Goal: Task Accomplishment & Management: Manage account settings

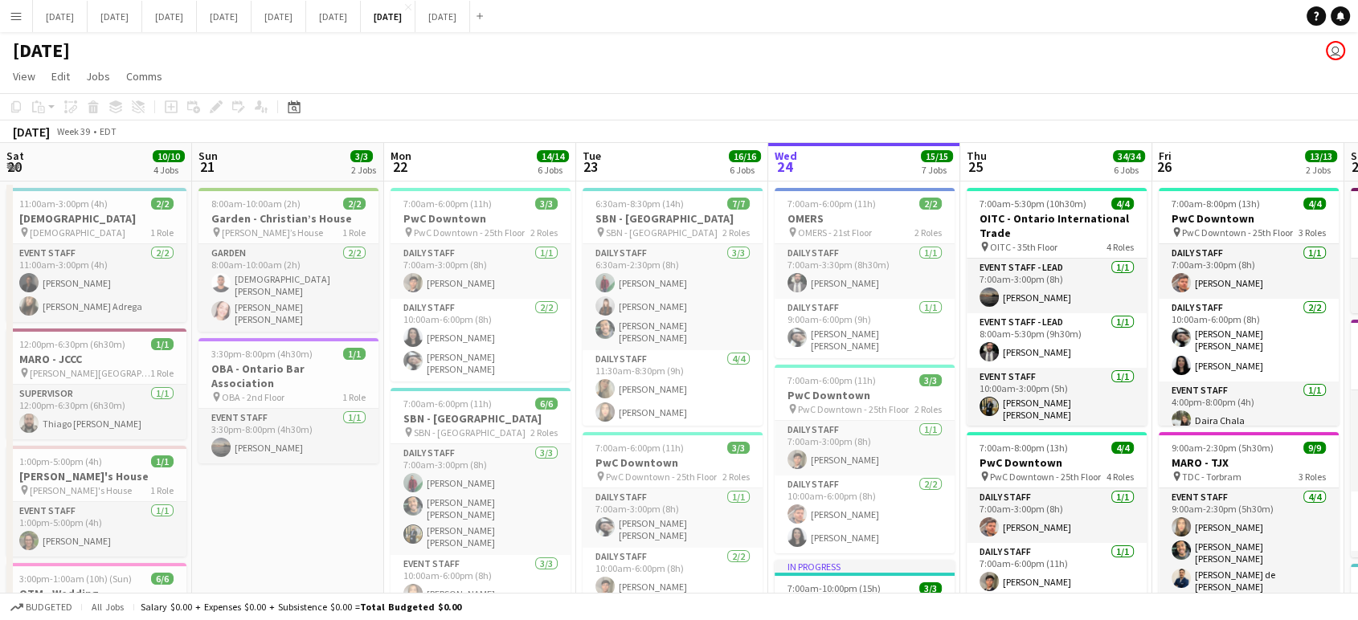
scroll to position [0, 607]
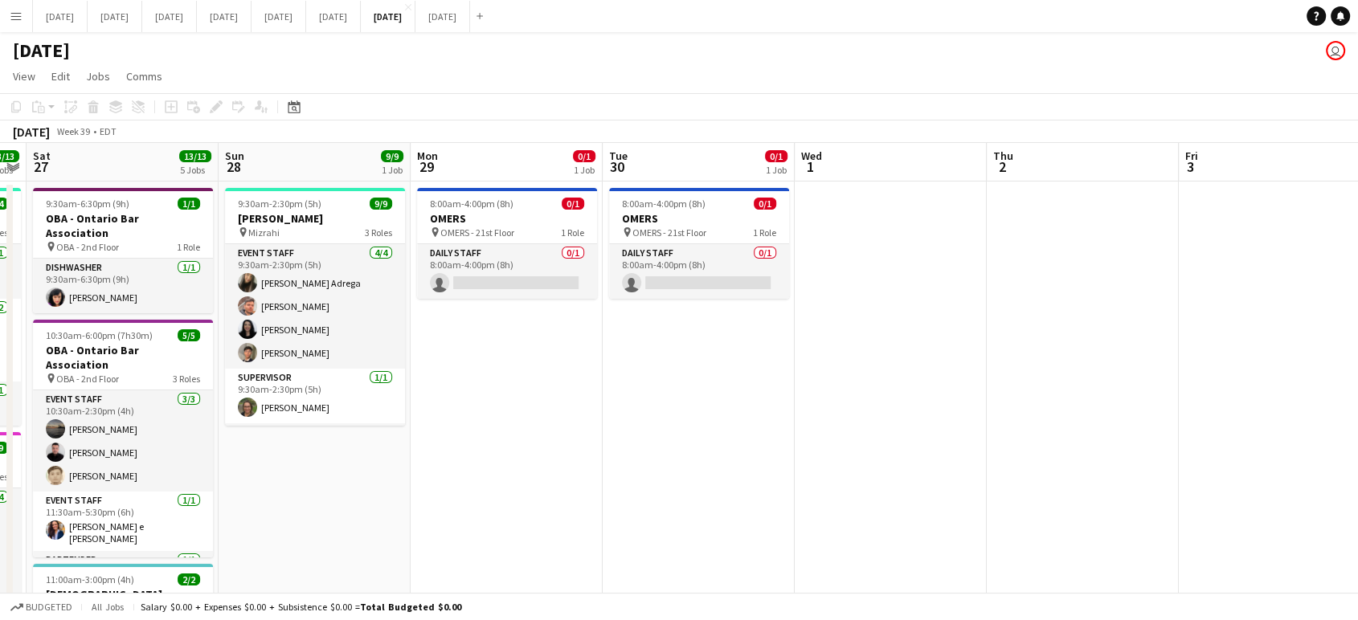
drag, startPoint x: 972, startPoint y: 468, endPoint x: 484, endPoint y: 506, distance: 489.4
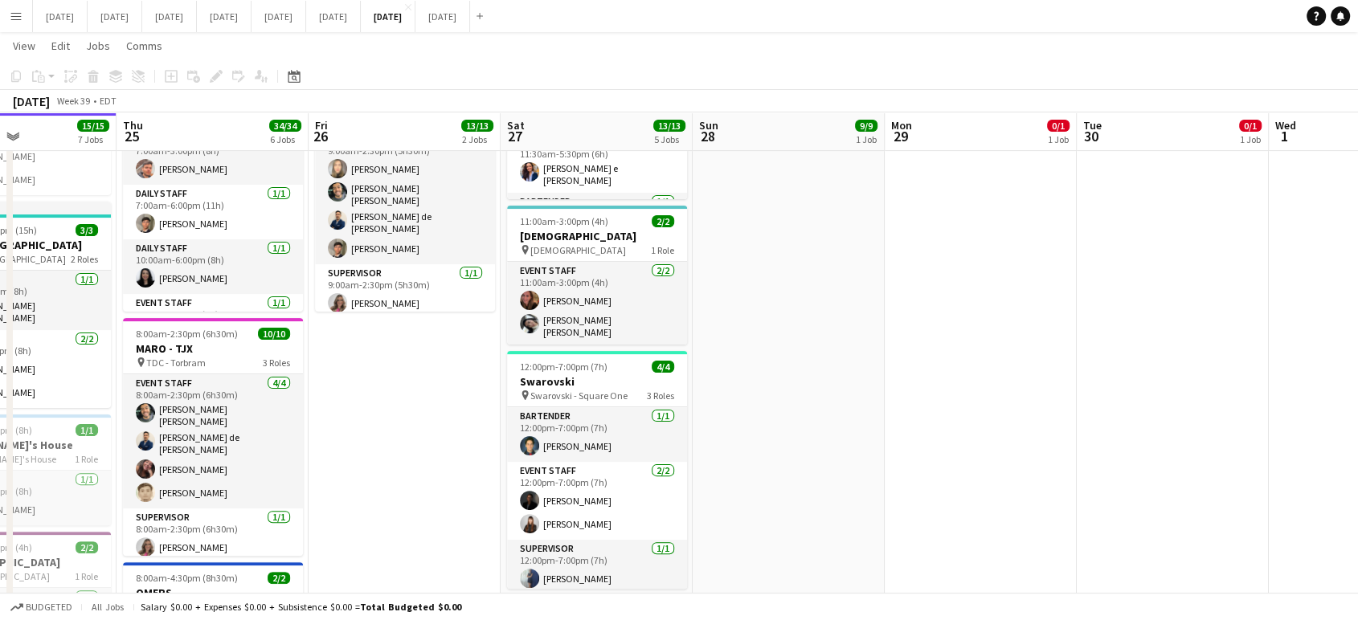
scroll to position [0, 429]
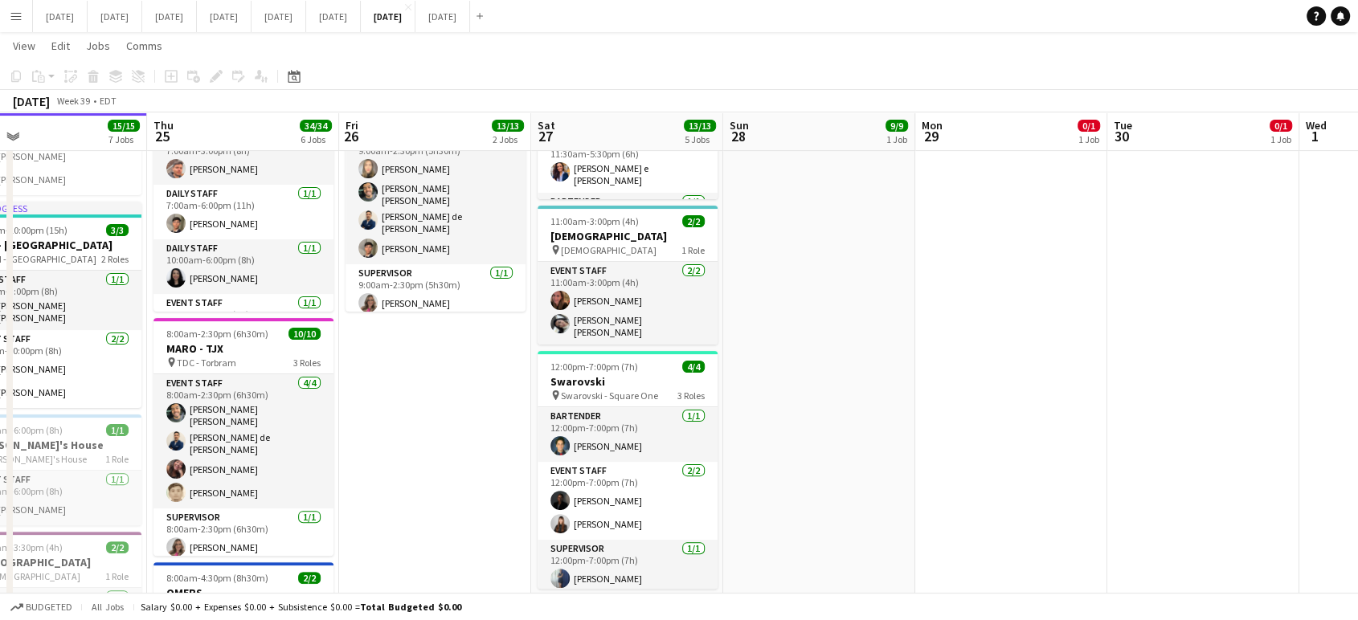
drag, startPoint x: 265, startPoint y: 390, endPoint x: 828, endPoint y: 412, distance: 563.1
click at [828, 412] on app-calendar-viewport "Mon 22 14/14 6 Jobs Tue 23 16/16 6 Jobs Wed 24 15/15 7 Jobs Thu 25 34/34 6 Jobs…" at bounding box center [679, 457] width 1358 height 1503
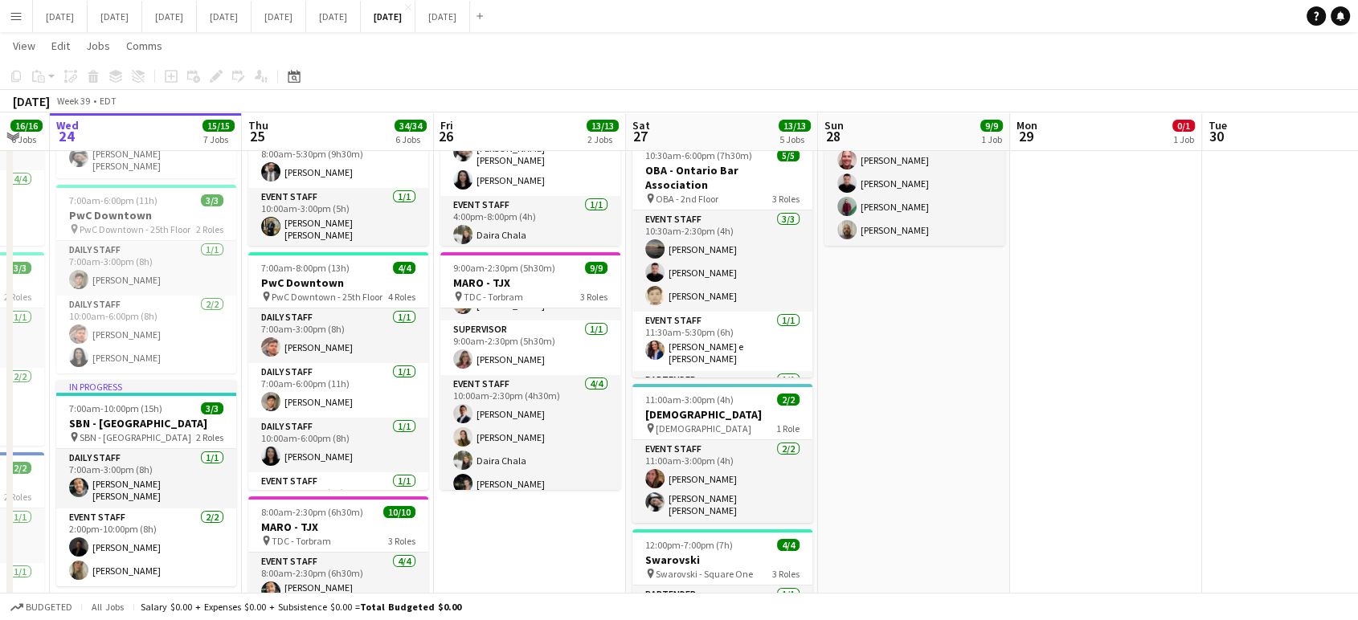
scroll to position [0, 469]
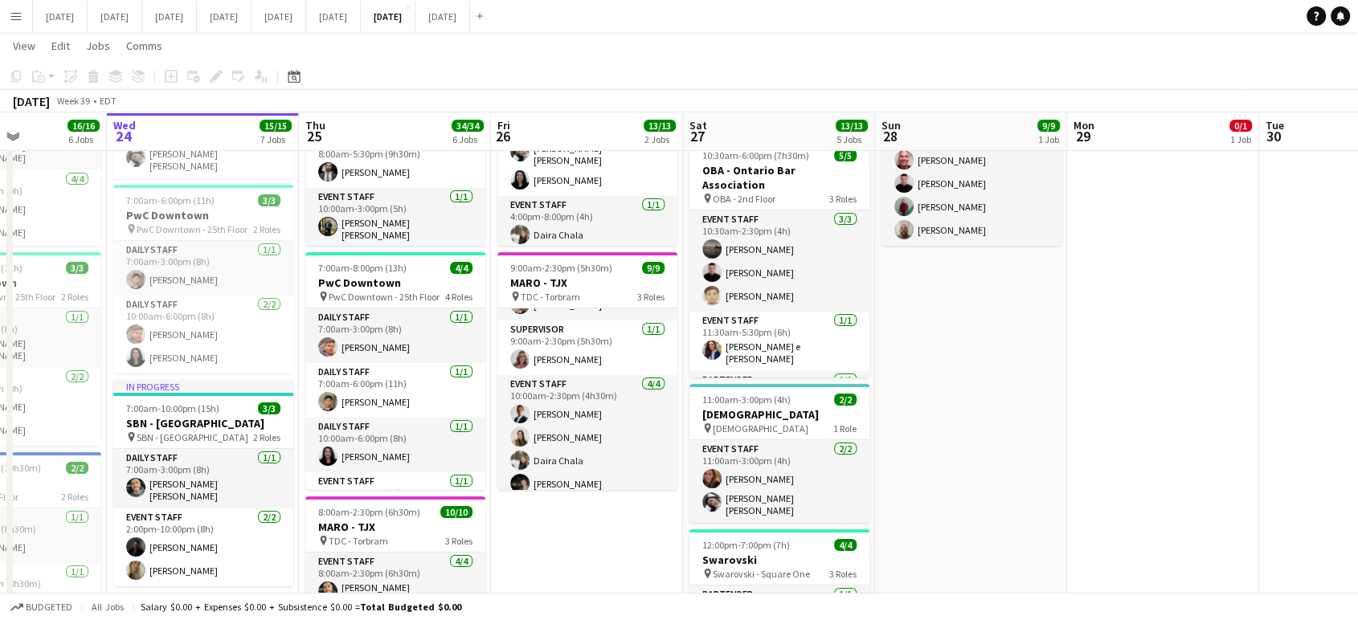
drag, startPoint x: 440, startPoint y: 551, endPoint x: 591, endPoint y: 525, distance: 153.3
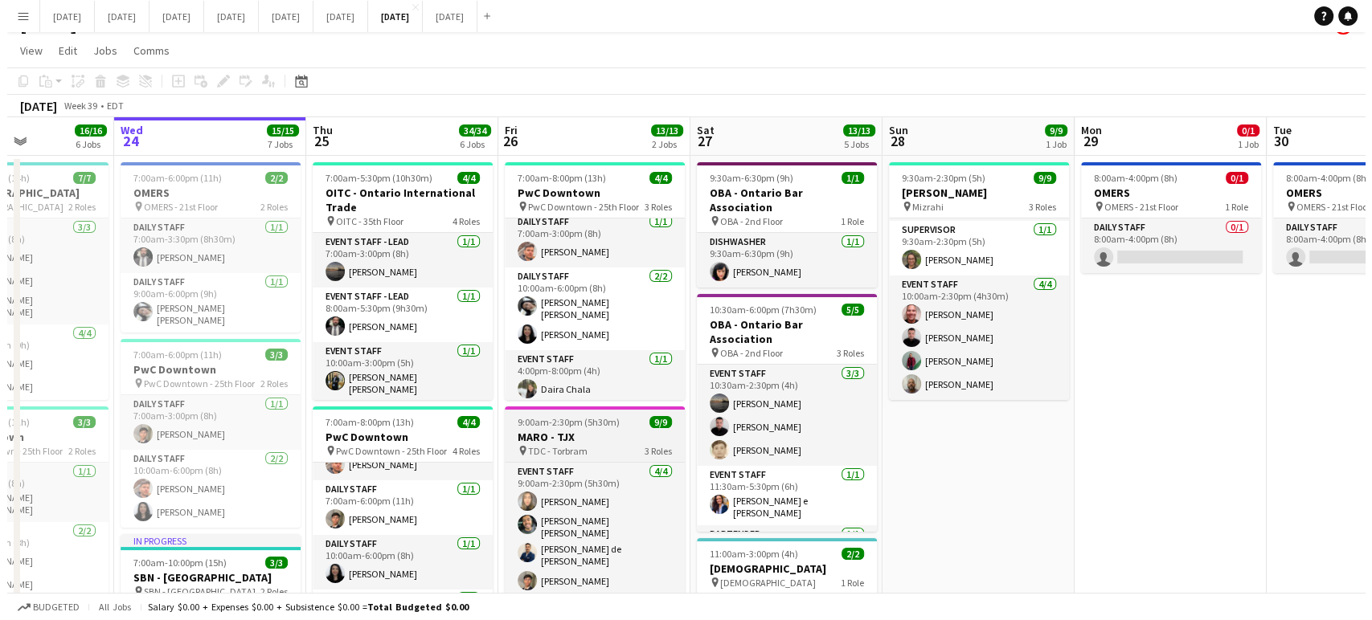
scroll to position [0, 0]
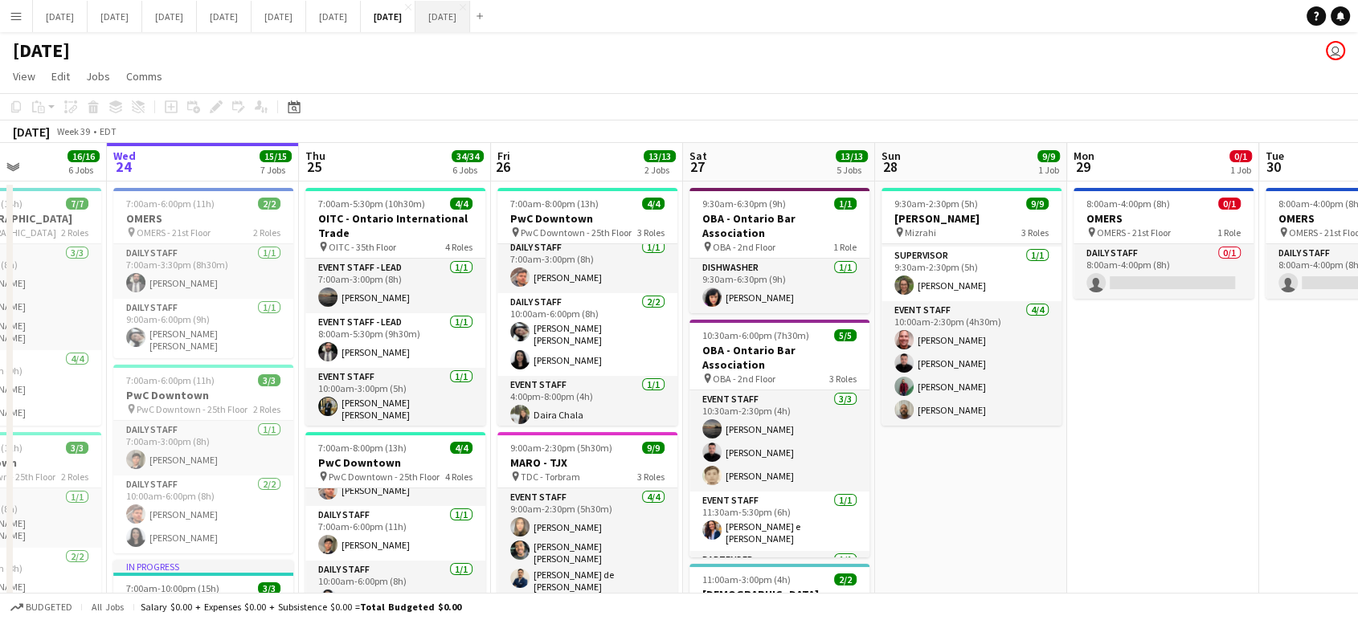
click at [470, 23] on button "[DATE] Close" at bounding box center [443, 16] width 55 height 31
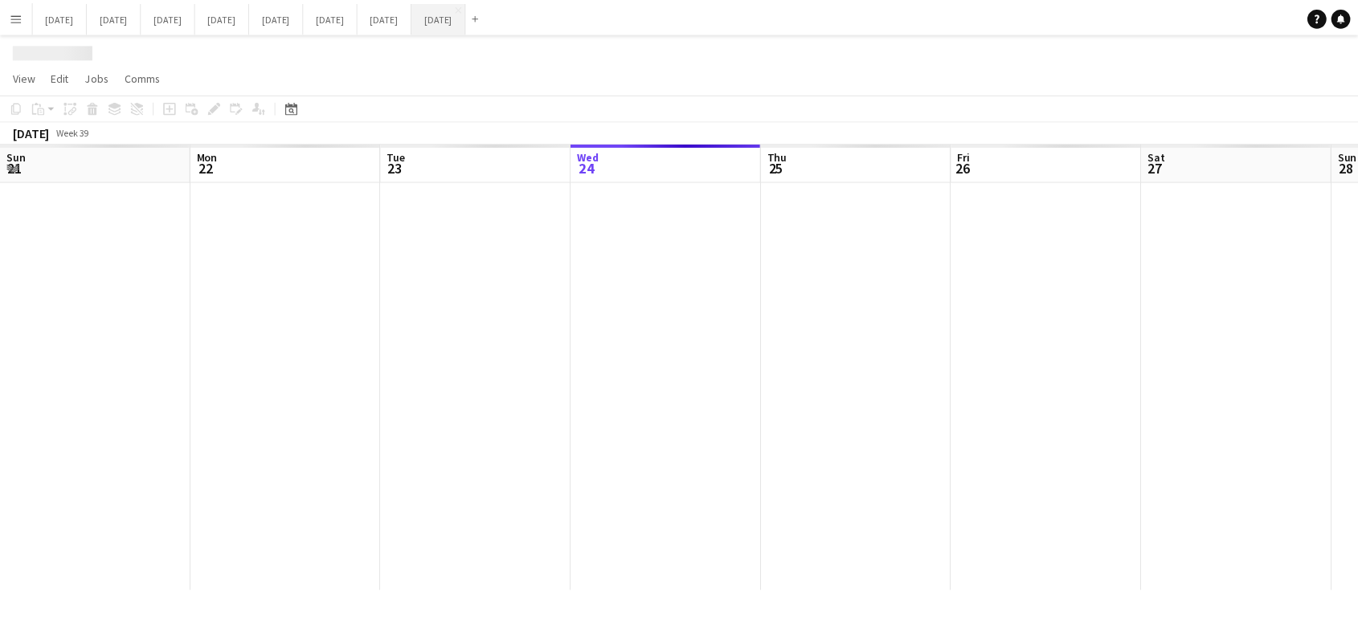
scroll to position [0, 384]
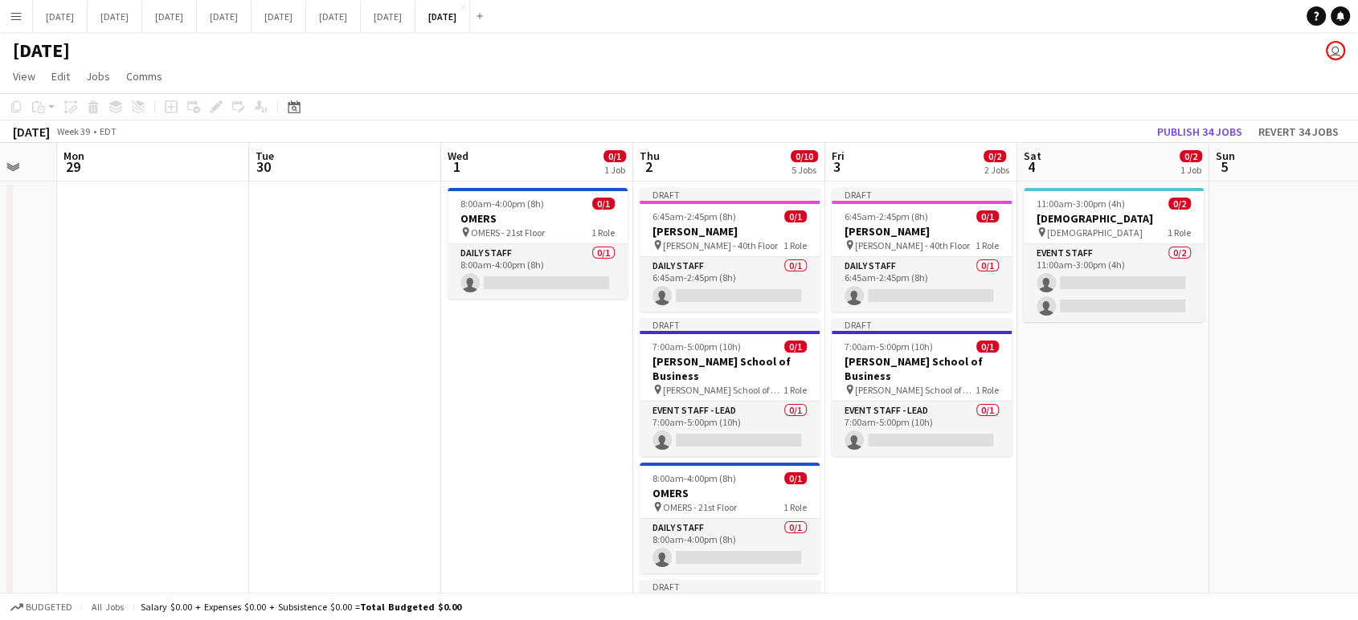
drag, startPoint x: 1183, startPoint y: 346, endPoint x: 84, endPoint y: 440, distance: 1102.7
click at [75, 452] on app-calendar-viewport "Thu 25 Fri 26 Sat 27 Sun 28 Mon 29 Tue 30 Wed 1 0/1 1 Job Thu 2 0/10 5 Jobs Fri…" at bounding box center [679, 569] width 1358 height 853
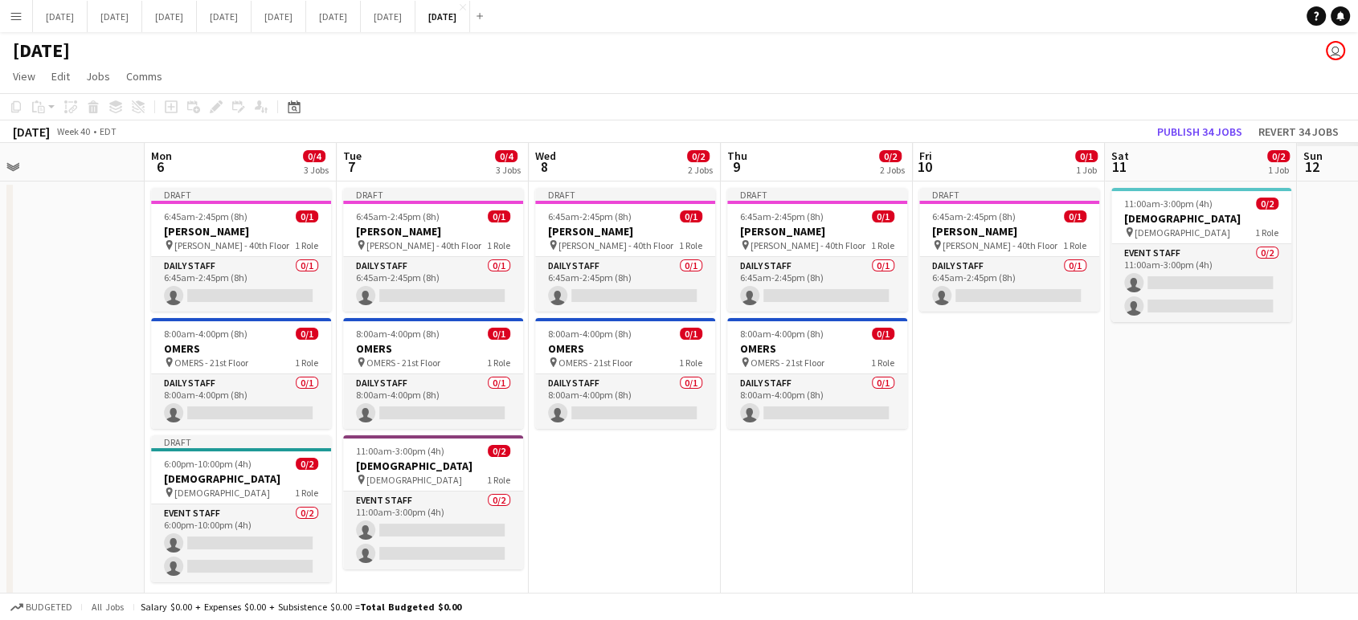
scroll to position [0, 721]
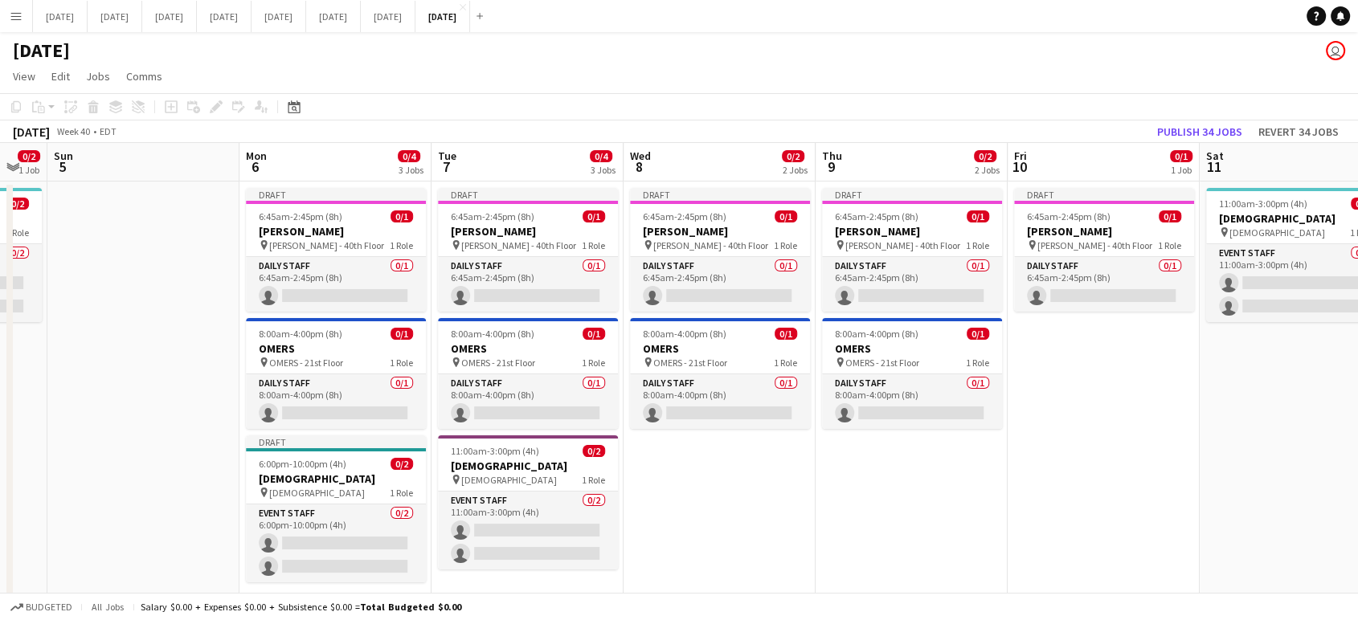
drag, startPoint x: 1149, startPoint y: 461, endPoint x: 2, endPoint y: 510, distance: 1148.0
click at [0, 513] on app-calendar-viewport "Wed 1 0/1 1 Job Thu 2 0/10 5 Jobs Fri 3 0/2 2 Jobs Sat 4 0/2 1 Job Sun 5 Mon 6 …" at bounding box center [679, 569] width 1358 height 853
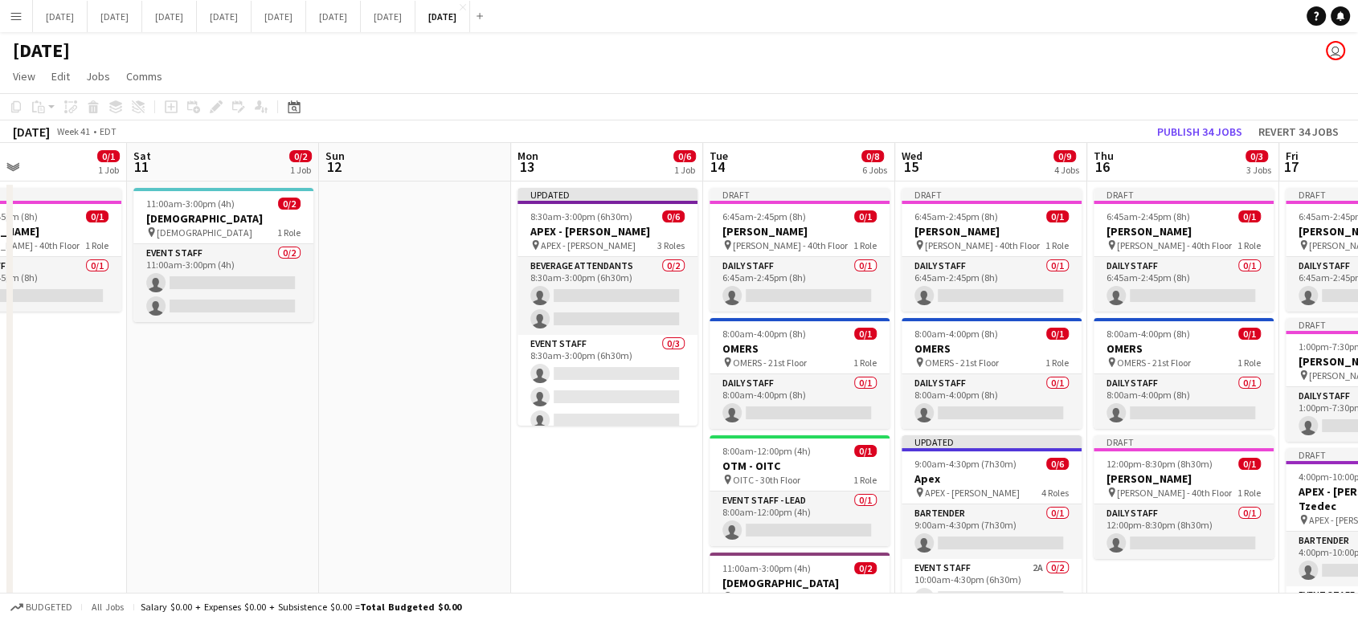
drag, startPoint x: 1263, startPoint y: 493, endPoint x: 174, endPoint y: 533, distance: 1090.6
click at [188, 535] on app-calendar-viewport "Tue 7 0/4 3 Jobs Wed 8 0/2 2 Jobs Thu 9 0/2 2 Jobs Fri 10 0/1 1 Job Sat 11 0/2 …" at bounding box center [679, 570] width 1358 height 854
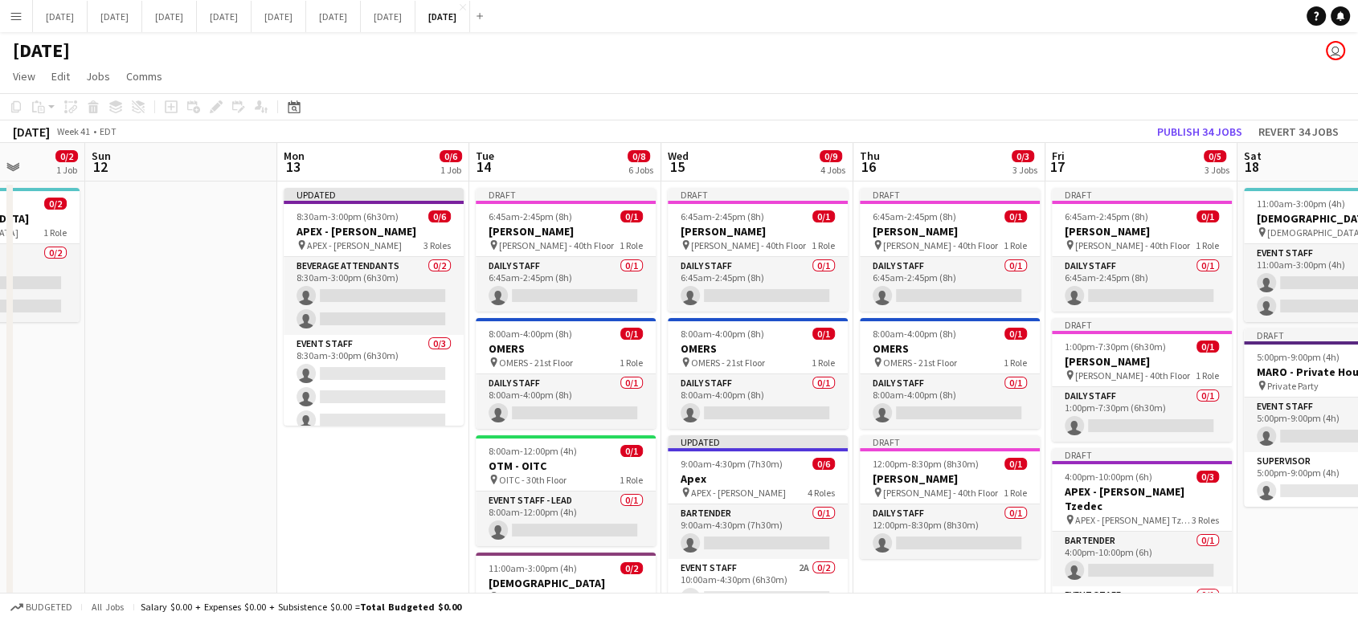
scroll to position [0, 492]
drag, startPoint x: 1211, startPoint y: 485, endPoint x: 979, endPoint y: 496, distance: 232.5
click at [979, 496] on app-calendar-viewport "Thu 9 0/2 2 Jobs Fri 10 0/1 1 Job Sat 11 0/2 1 Job Sun 12 Mon 13 0/6 1 Job Tue …" at bounding box center [679, 570] width 1358 height 854
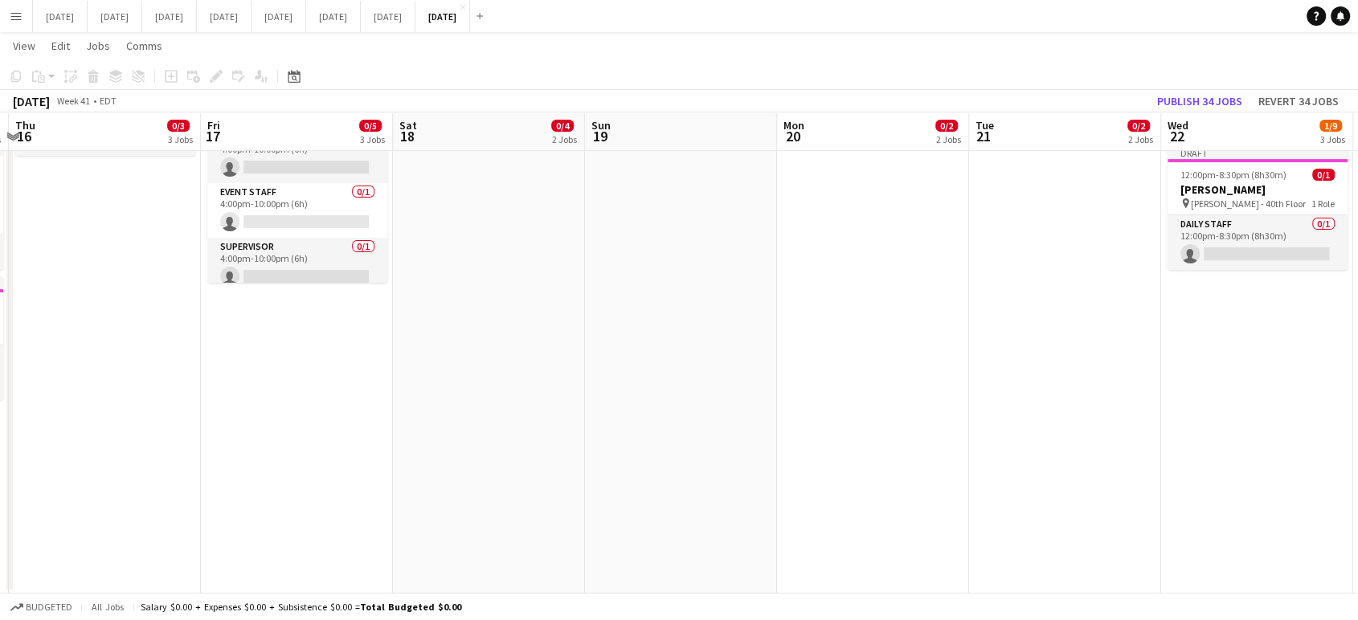
scroll to position [0, 761]
drag, startPoint x: 1145, startPoint y: 412, endPoint x: 299, endPoint y: 435, distance: 845.8
click at [299, 435] on app-calendar-viewport "Sun 12 Mon 13 0/6 1 Job Tue 14 0/8 6 Jobs Wed 15 0/9 4 Jobs Thu 16 0/3 3 Jobs F…" at bounding box center [679, 127] width 1358 height 933
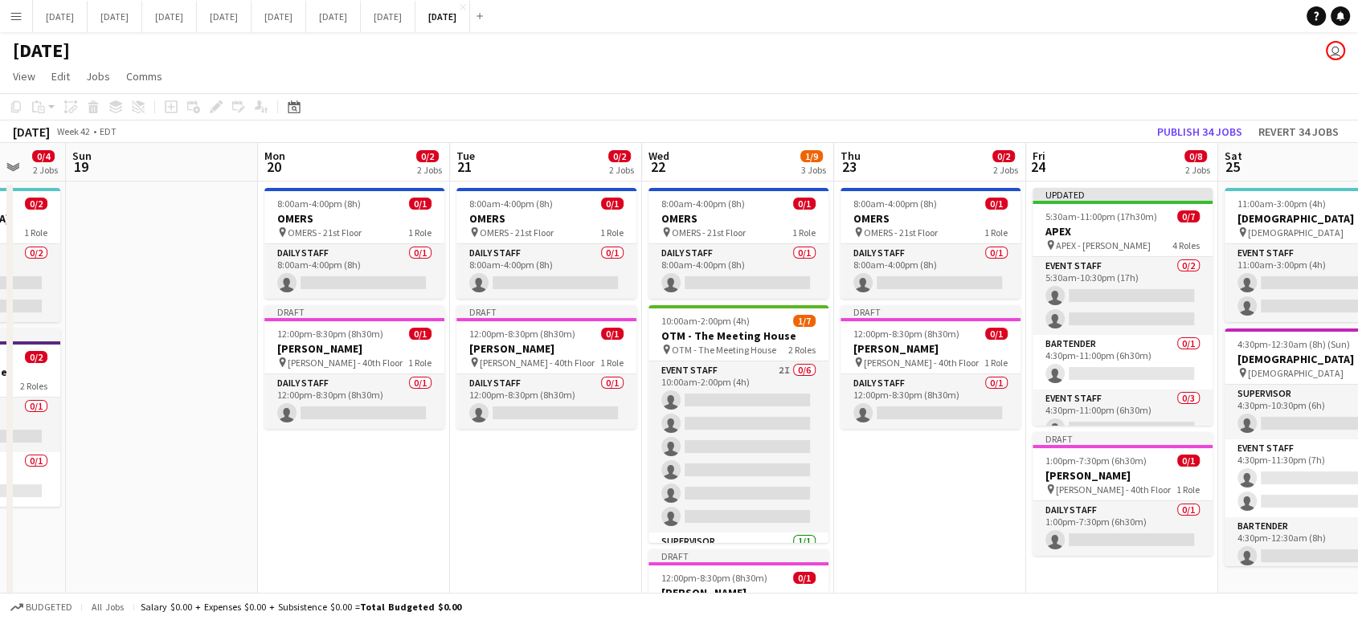
scroll to position [0, 518]
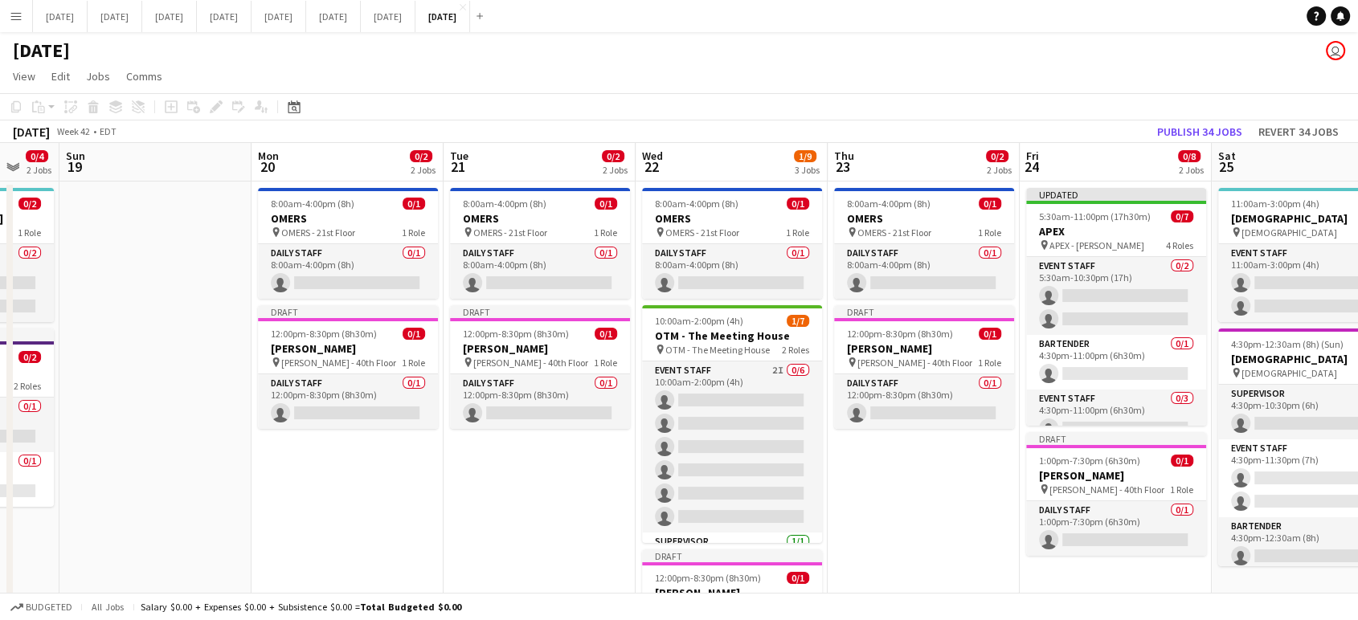
drag, startPoint x: 968, startPoint y: 539, endPoint x: 437, endPoint y: 547, distance: 530.5
click at [442, 551] on app-calendar-viewport "Thu 16 0/3 3 Jobs Fri 17 0/5 3 Jobs Sat 18 0/4 2 Jobs Sun 19 Mon 20 0/2 2 Jobs …" at bounding box center [679, 570] width 1358 height 854
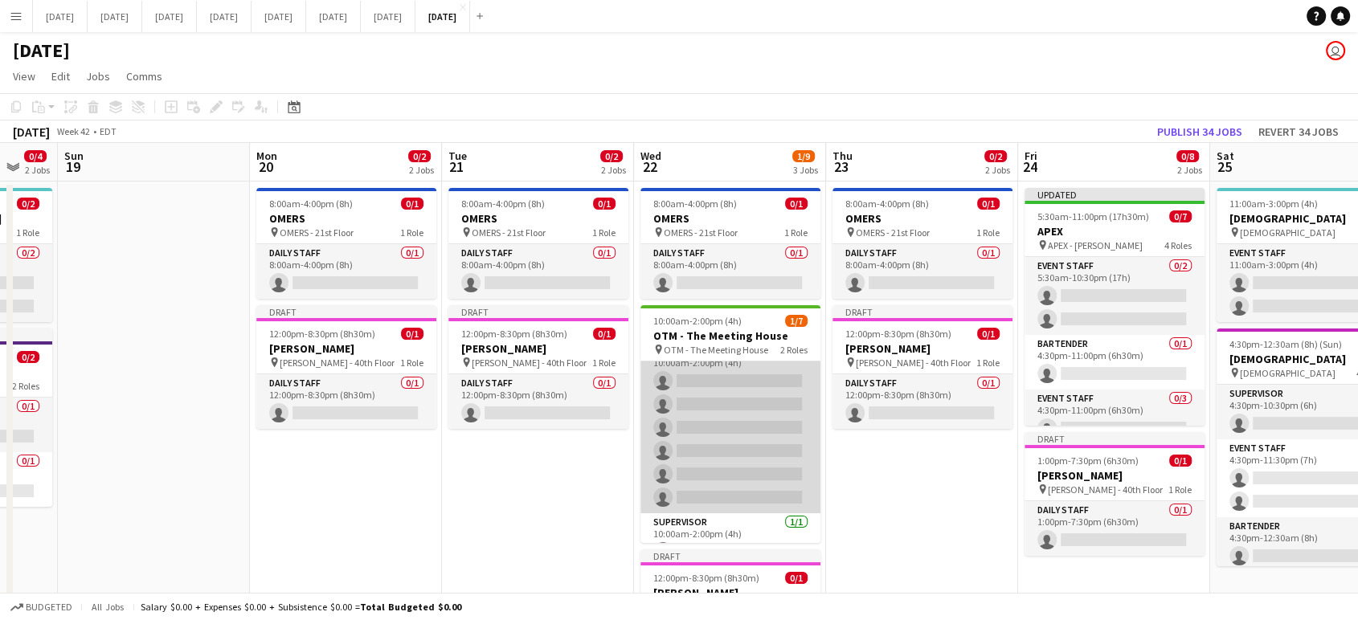
scroll to position [0, 0]
click at [758, 429] on app-card-role "Event Staff 2I 0/6 10:00am-2:00pm (4h) single-neutral-actions single-neutral-ac…" at bounding box center [731, 447] width 180 height 171
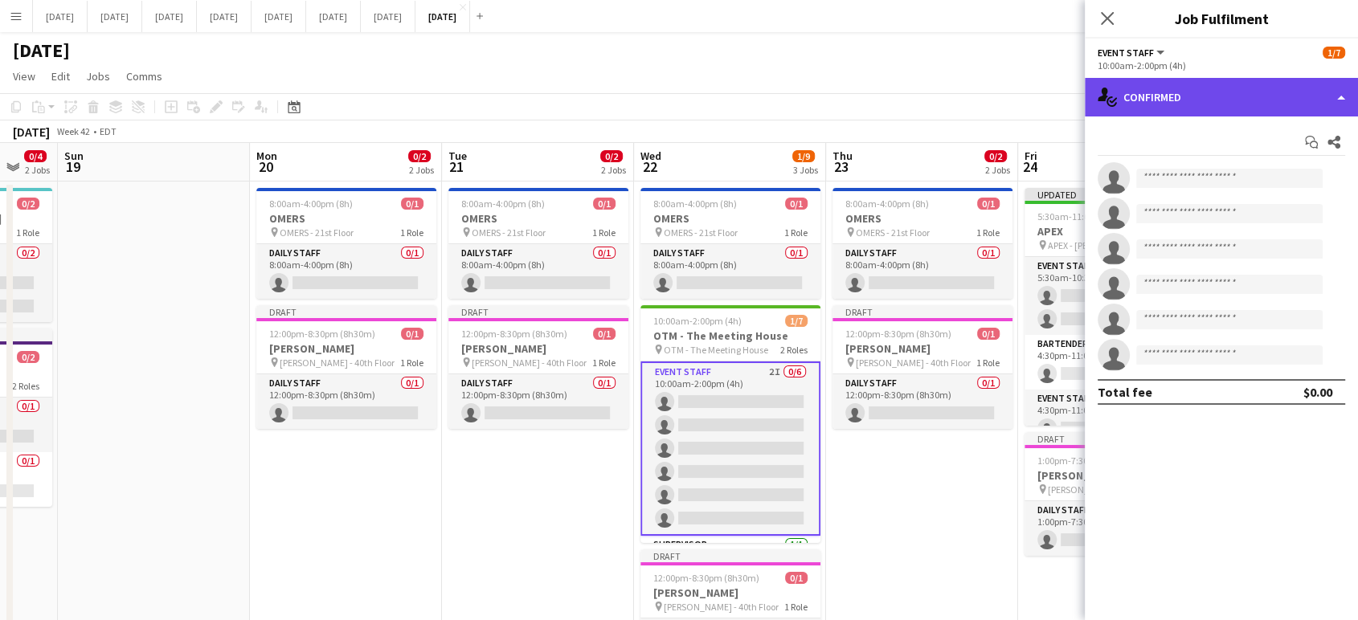
click at [1349, 101] on div "single-neutral-actions-check-2 Confirmed" at bounding box center [1221, 97] width 273 height 39
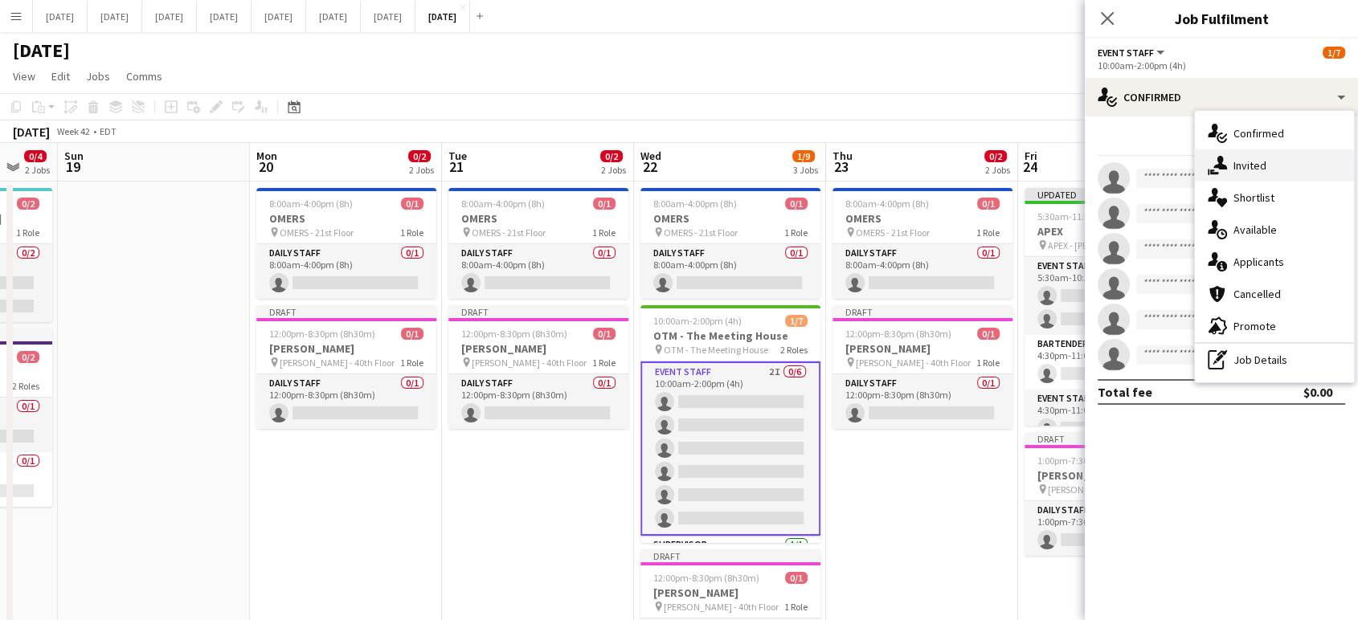
click at [1252, 161] on span "Invited" at bounding box center [1250, 165] width 33 height 14
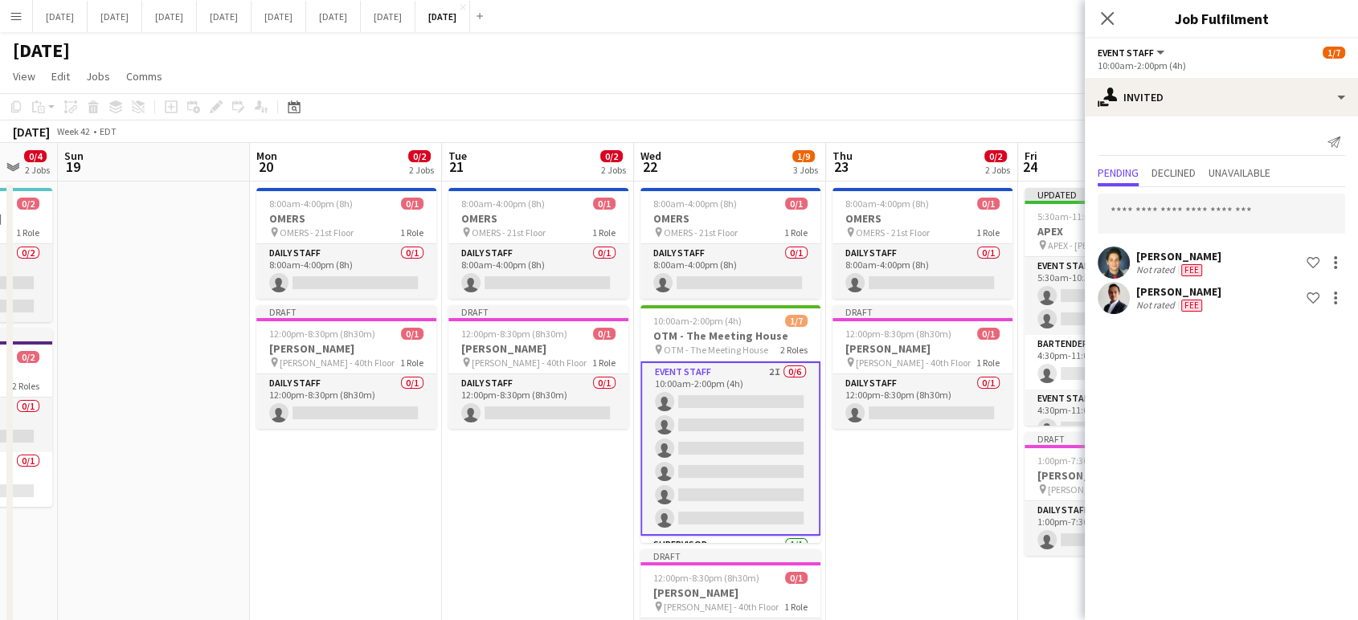
click at [1108, 14] on icon "Close pop-in" at bounding box center [1107, 18] width 13 height 13
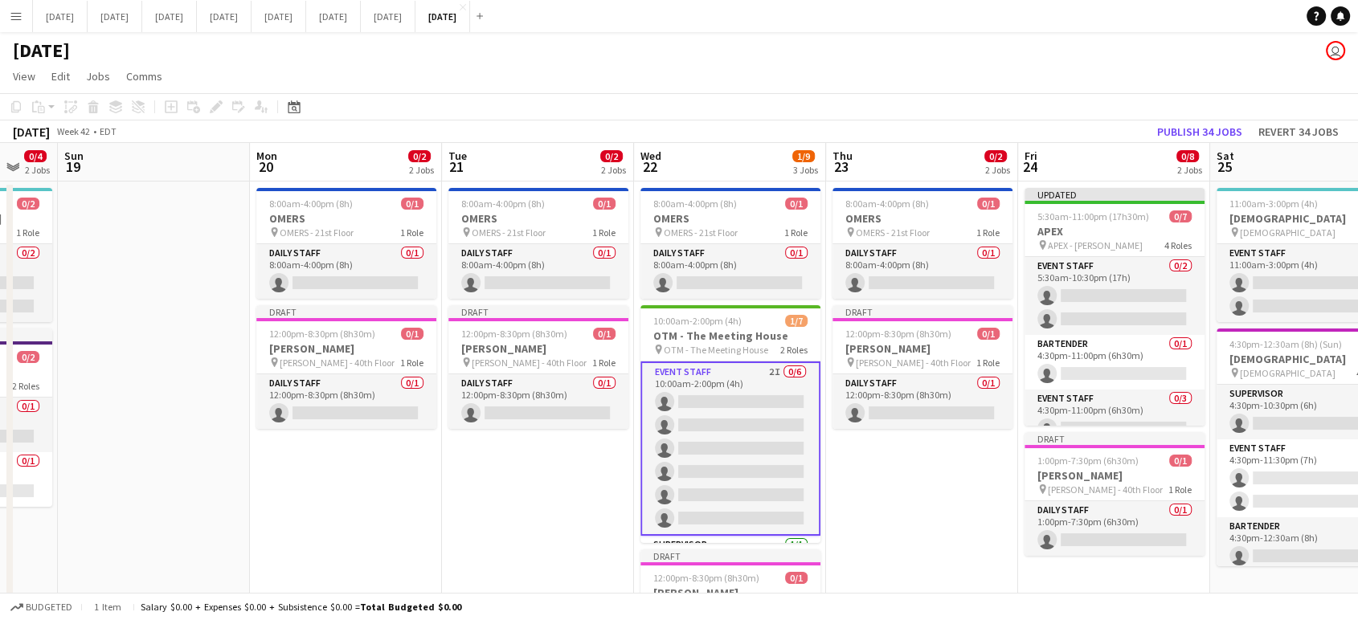
scroll to position [0, 665]
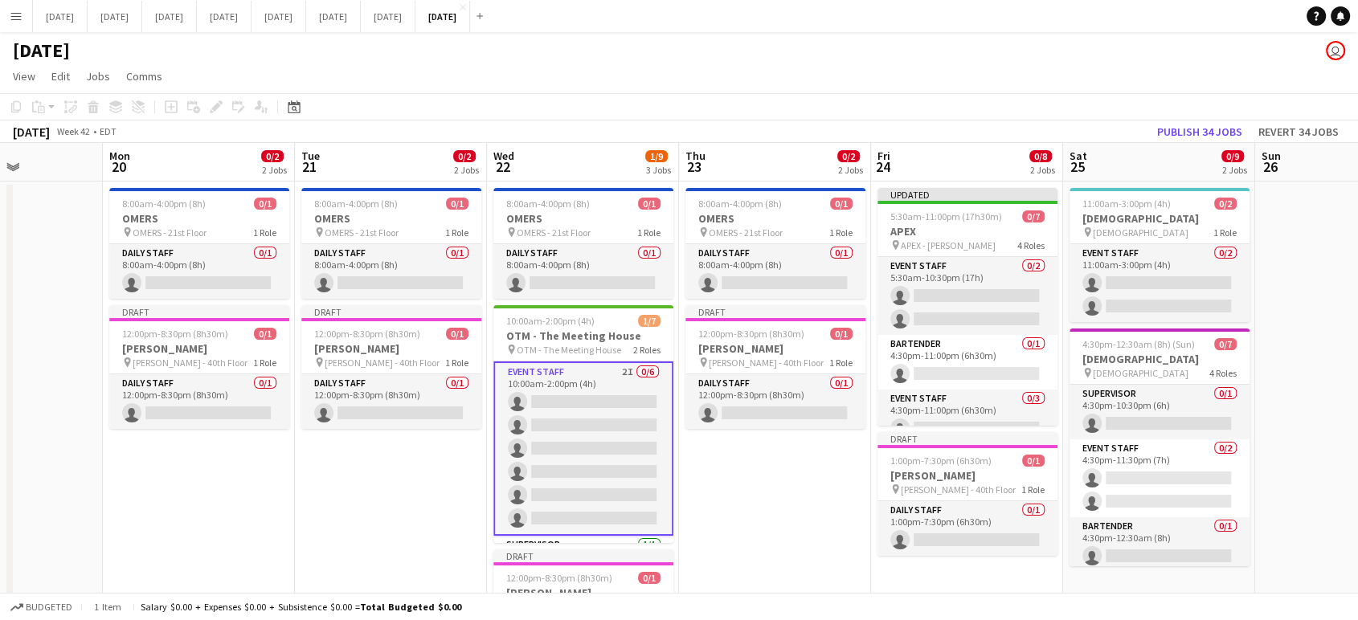
drag, startPoint x: 1001, startPoint y: 510, endPoint x: 854, endPoint y: 511, distance: 147.1
click at [854, 511] on app-calendar-viewport "Thu 16 0/3 3 Jobs Fri 17 0/5 3 Jobs Sat 18 0/4 2 Jobs Sun 19 Mon 20 0/2 2 Jobs …" at bounding box center [679, 570] width 1358 height 854
